Goal: Information Seeking & Learning: Check status

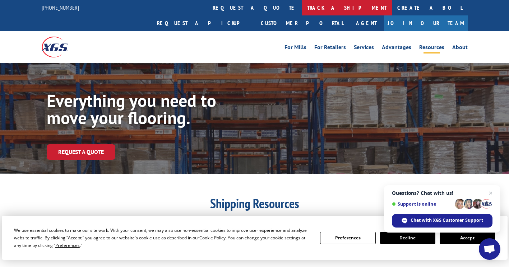
click at [301, 8] on link "track a shipment" at bounding box center [346, 7] width 90 height 15
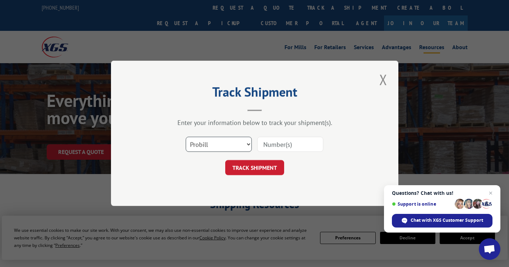
click at [218, 144] on select "Select category... Probill BOL PO" at bounding box center [219, 144] width 66 height 15
drag, startPoint x: 217, startPoint y: 145, endPoint x: 298, endPoint y: 168, distance: 83.8
click at [300, 176] on div "Track Shipment Enter your information below to track your shipment(s). Select c…" at bounding box center [254, 133] width 287 height 145
click at [283, 149] on input at bounding box center [290, 144] width 66 height 15
paste input "6369901"
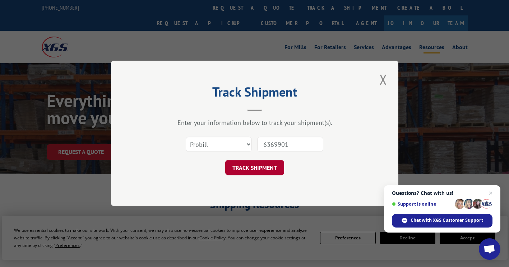
type input "6369901"
click at [267, 166] on button "TRACK SHIPMENT" at bounding box center [254, 167] width 59 height 15
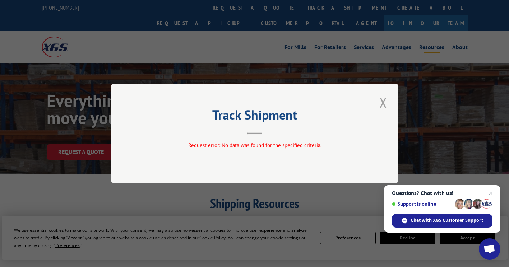
drag, startPoint x: 383, startPoint y: 102, endPoint x: 380, endPoint y: 95, distance: 7.4
click at [383, 102] on button "Close modal" at bounding box center [383, 103] width 12 height 20
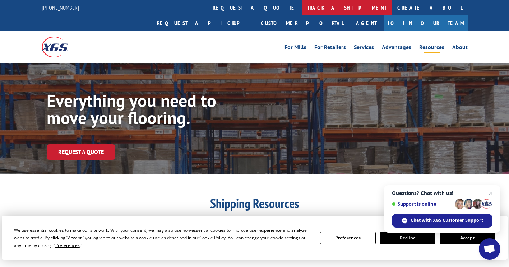
click at [301, 9] on link "track a shipment" at bounding box center [346, 7] width 90 height 15
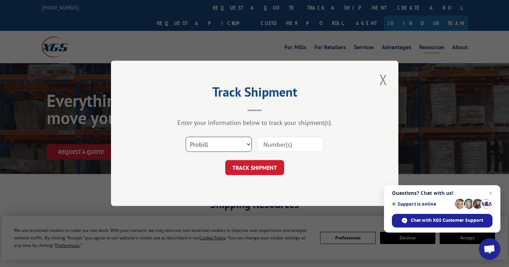
click at [248, 145] on select "Select category... Probill BOL PO" at bounding box center [219, 144] width 66 height 15
select select "bol"
click at [186, 137] on select "Select category... Probill BOL PO" at bounding box center [219, 144] width 66 height 15
paste input "6369901"
type input "6369901"
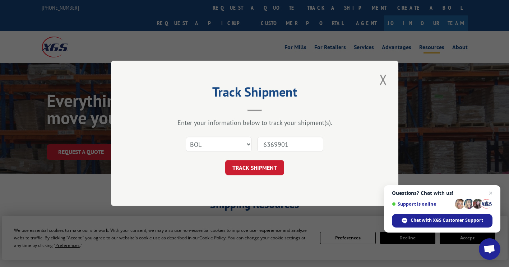
click at [259, 171] on button "TRACK SHIPMENT" at bounding box center [254, 167] width 59 height 15
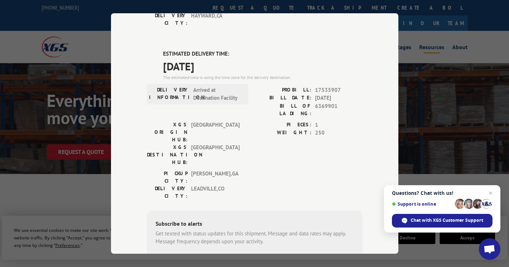
scroll to position [144, 0]
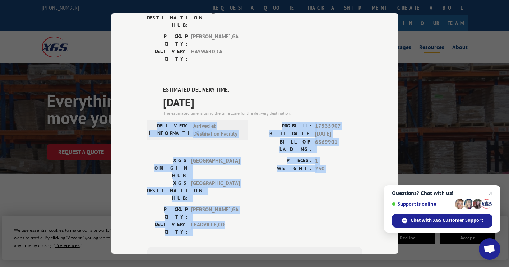
drag, startPoint x: 163, startPoint y: 82, endPoint x: 243, endPoint y: 150, distance: 105.1
click at [243, 150] on div "ESTIMATED DELIVERY TIME: [DATE] The estimated time is using the time zone for t…" at bounding box center [254, 215] width 215 height 258
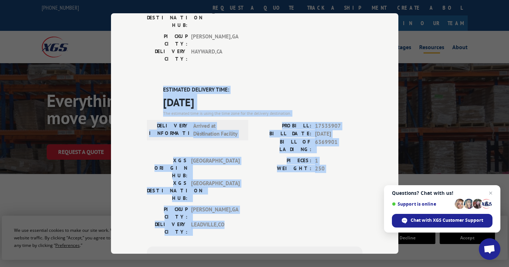
drag, startPoint x: 157, startPoint y: 47, endPoint x: 245, endPoint y: 153, distance: 137.1
click at [245, 153] on div "ESTIMATED DELIVERY TIME: [DATE] The estimated time is using the time zone for t…" at bounding box center [254, 215] width 215 height 258
drag, startPoint x: 245, startPoint y: 153, endPoint x: 233, endPoint y: 129, distance: 26.3
copy div "ESTIMATED DELIVERY TIME: [DATE] The estimated time is using the time zone for t…"
